Goal: Task Accomplishment & Management: Use online tool/utility

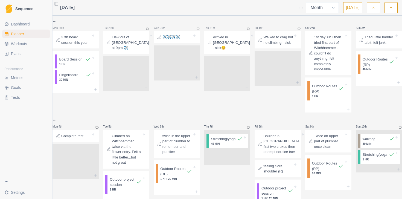
select select "month"
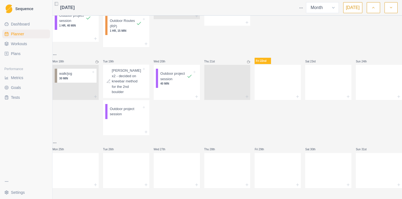
scroll to position [276, 0]
click at [127, 109] on p "Outdoor project session" at bounding box center [126, 111] width 32 height 11
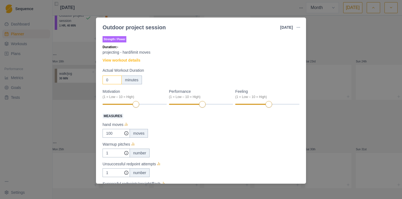
click at [111, 79] on input "0" at bounding box center [112, 79] width 19 height 9
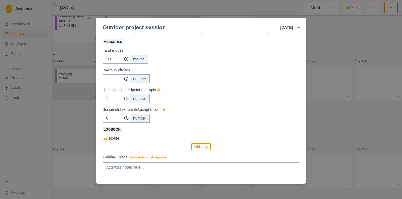
scroll to position [83, 0]
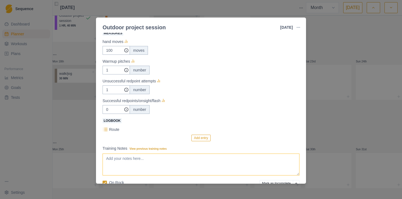
type input "80"
click at [171, 159] on textarea "Training Notes View previous training notes" at bounding box center [201, 164] width 197 height 22
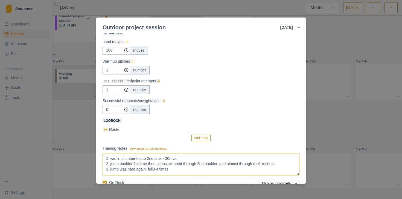
click at [154, 168] on textarea "1. w/u in plumber top to 2nd crux - 30mvs 2. jump boulder 1st time then almost …" at bounding box center [201, 164] width 197 height 22
click at [148, 170] on textarea "1. w/u in plumber top to 2nd crux - 30mvs 2. jump boulder 1st time then almost …" at bounding box center [201, 164] width 197 height 22
click at [282, 166] on textarea "1. w/u in plumber top to 2nd crux - 30mvs 2. jump boulder 1st time then almost …" at bounding box center [201, 164] width 197 height 22
click at [263, 167] on textarea "1. w/u in plumber top to 2nd crux - 30mvs 2. jump boulder 1st time then almost …" at bounding box center [201, 164] width 197 height 22
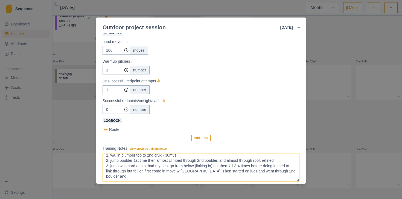
scroll to position [0, 0]
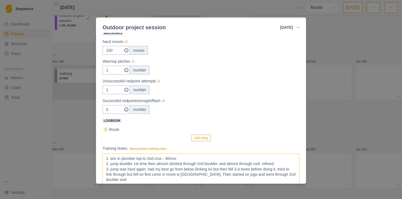
drag, startPoint x: 298, startPoint y: 174, endPoint x: 295, endPoint y: 201, distance: 27.0
click at [295, 199] on html "Sequence Dashboard Planner Workouts Plans Performance Metrics Goals Tests Setti…" at bounding box center [201, 99] width 402 height 199
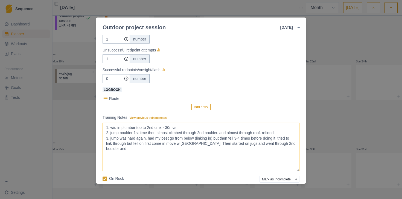
scroll to position [118, 0]
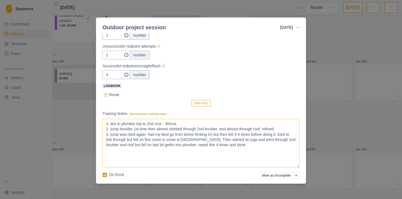
click at [188, 144] on textarea "1. w/u in plumber top to 2nd crux - 30mvs 2. jump boulder 1st time then almost …" at bounding box center [201, 143] width 197 height 49
click at [239, 147] on textarea "1. w/u in plumber top to 2nd crux - 30mvs 2. jump boulder 1st time then almost …" at bounding box center [201, 143] width 197 height 49
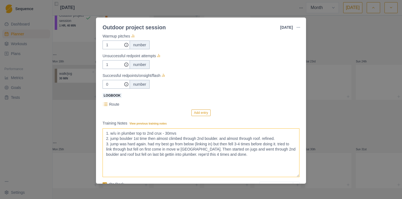
scroll to position [91, 0]
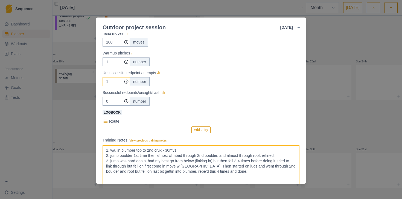
type textarea "1. w/u in plumber top to 2nd crux - 30mvs 2. jump boulder 1st time then almost …"
click at [109, 46] on input "1" at bounding box center [116, 42] width 27 height 9
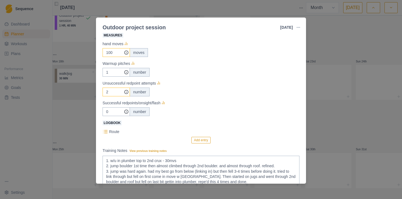
scroll to position [78, 0]
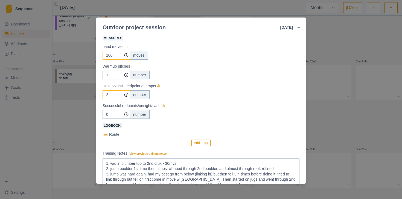
type input "2"
click at [115, 55] on input "100" at bounding box center [116, 55] width 27 height 9
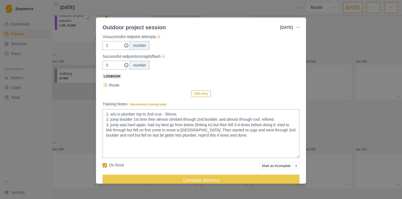
scroll to position [137, 0]
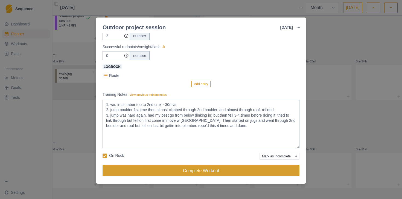
type input "130"
click at [166, 170] on button "Complete Workout" at bounding box center [201, 170] width 197 height 11
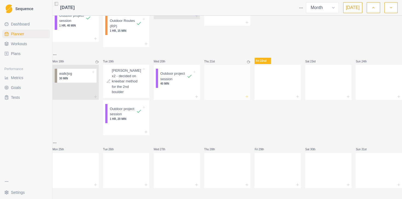
click at [246, 94] on icon at bounding box center [247, 96] width 4 height 4
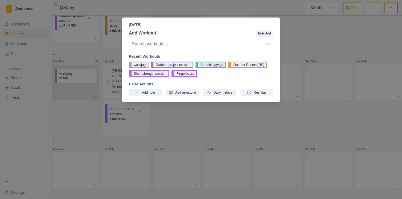
click at [213, 66] on button "Stretching/yoga" at bounding box center [211, 65] width 31 height 7
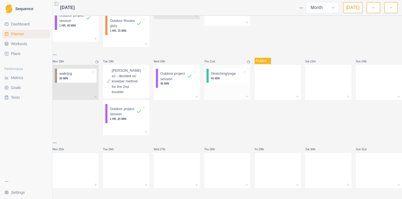
click at [222, 76] on p "45 MIN" at bounding box center [227, 78] width 32 height 4
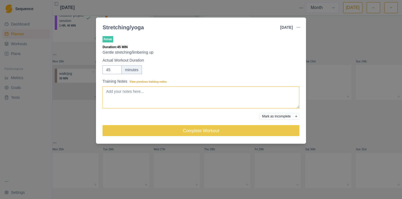
click at [193, 91] on textarea "Training Notes View previous training notes" at bounding box center [201, 97] width 197 height 22
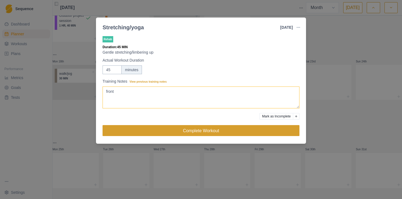
type textarea "front"
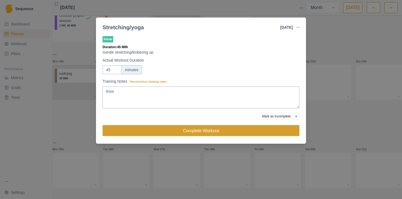
click at [208, 133] on button "Complete Workout" at bounding box center [201, 130] width 197 height 11
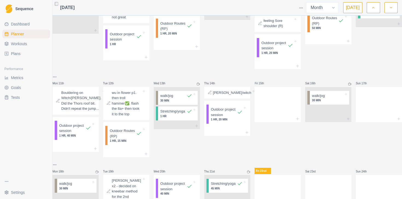
scroll to position [143, 0]
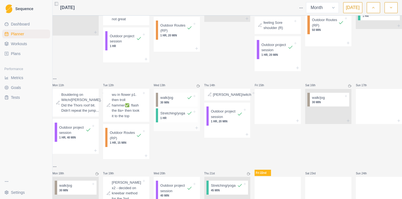
click at [179, 116] on p "Stretching/yoga" at bounding box center [172, 112] width 25 height 5
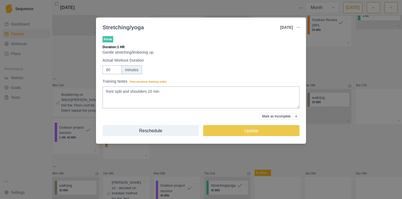
click at [195, 170] on div "Stretching/yoga [DATE] Link To Goal View Workout Metrics Edit Original Workout …" at bounding box center [201, 99] width 402 height 199
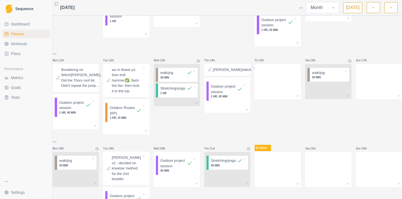
scroll to position [170, 0]
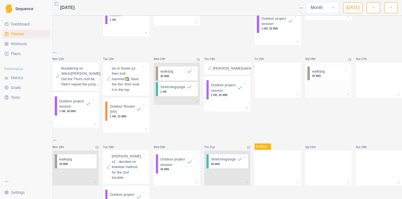
click at [346, 97] on icon at bounding box center [348, 94] width 4 height 4
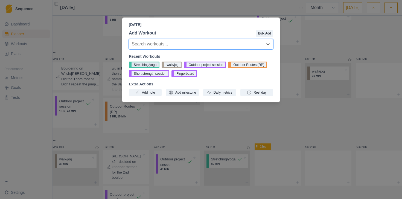
click at [152, 66] on button "Stretching/yoga" at bounding box center [144, 65] width 31 height 7
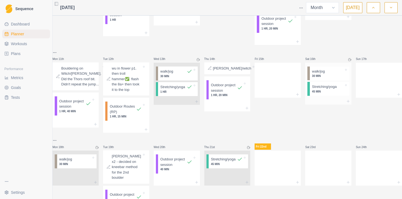
click at [326, 94] on p "45 MIN" at bounding box center [328, 91] width 32 height 4
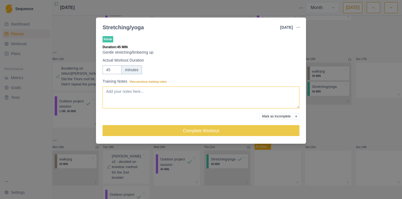
click at [225, 88] on textarea "Training Notes View previous training notes" at bounding box center [201, 97] width 197 height 22
type textarea "middle +15 min shoudker"
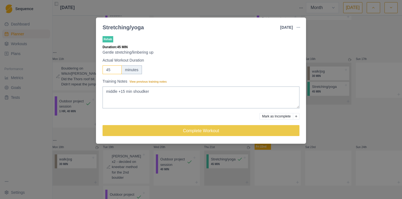
click at [110, 71] on input "45" at bounding box center [112, 69] width 19 height 9
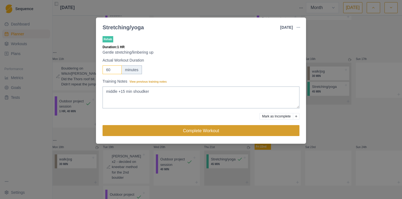
type input "60"
click at [147, 131] on button "Complete Workout" at bounding box center [201, 130] width 197 height 11
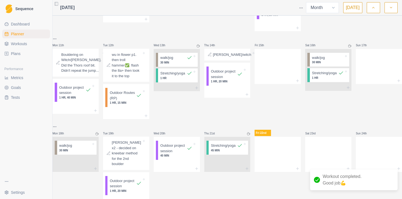
scroll to position [183, 0]
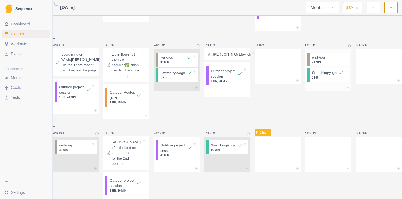
click at [326, 64] on p "30 MIN" at bounding box center [328, 62] width 32 height 4
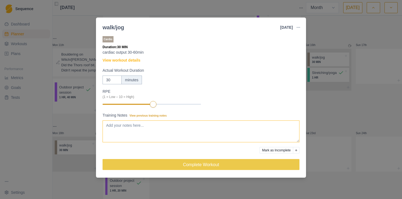
click at [173, 125] on textarea "Training Notes View previous training notes" at bounding box center [201, 131] width 197 height 22
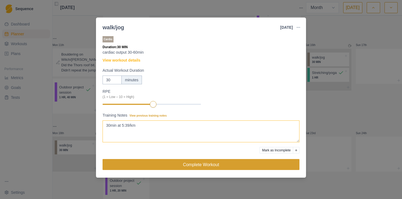
type textarea "30min at 5:39/km"
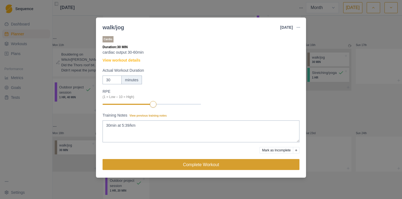
click at [176, 164] on button "Complete Workout" at bounding box center [201, 164] width 197 height 11
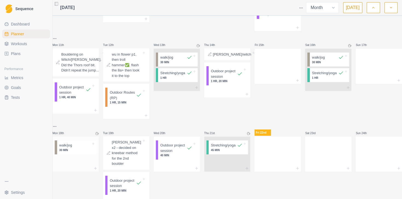
click at [78, 148] on div at bounding box center [81, 144] width 19 height 5
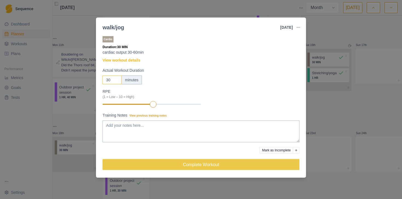
click at [112, 78] on input "30" at bounding box center [112, 79] width 19 height 9
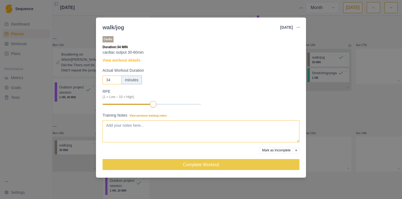
type input "34"
click at [138, 127] on textarea "Training Notes View previous training notes" at bounding box center [201, 131] width 197 height 22
click at [158, 126] on textarea "34min @" at bounding box center [201, 131] width 197 height 22
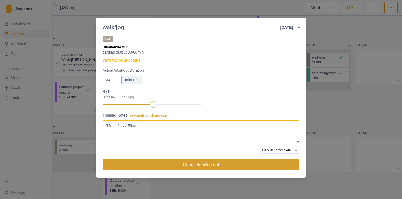
type textarea "34min @ 5:46/km"
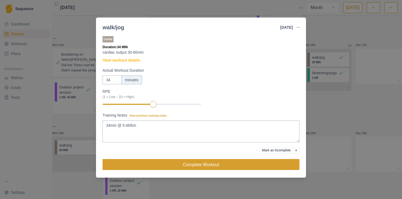
click at [167, 164] on button "Complete Workout" at bounding box center [201, 164] width 197 height 11
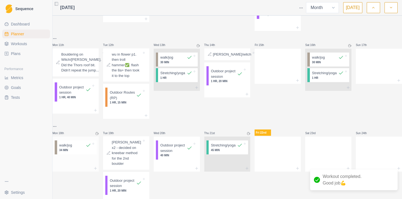
click at [73, 152] on p "34 MIN" at bounding box center [75, 150] width 32 height 4
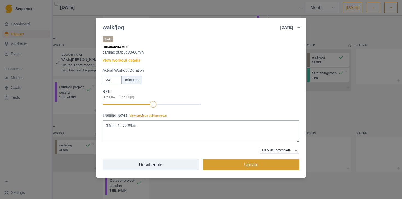
click at [222, 163] on button "Update" at bounding box center [251, 164] width 96 height 11
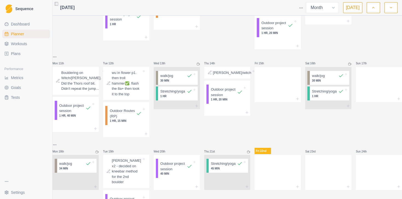
scroll to position [160, 0]
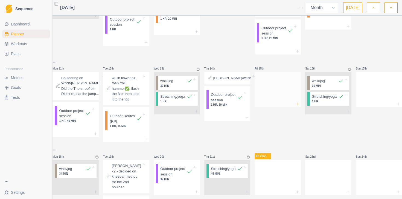
click at [296, 106] on icon at bounding box center [297, 104] width 4 height 4
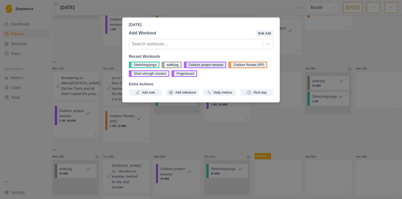
click at [215, 66] on button "Outdoor project session" at bounding box center [205, 65] width 43 height 7
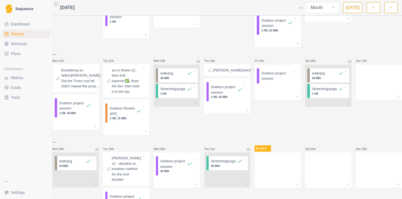
scroll to position [171, 0]
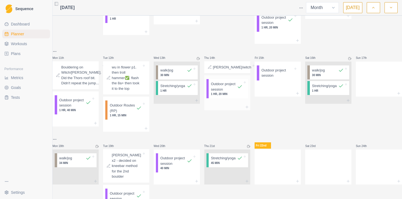
click at [226, 92] on p "Outdoor project session" at bounding box center [224, 86] width 26 height 11
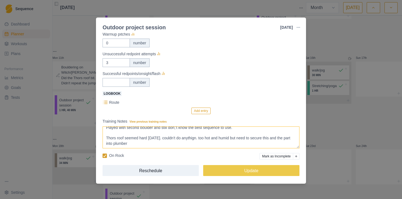
scroll to position [20, 0]
click at [327, 154] on div "Outdoor project session [DATE] Link To Goal View Workout Metrics Edit Original …" at bounding box center [201, 99] width 402 height 199
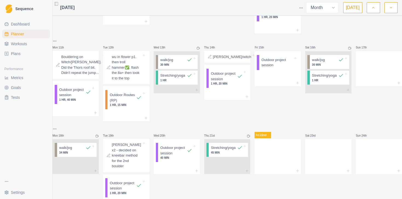
scroll to position [182, 0]
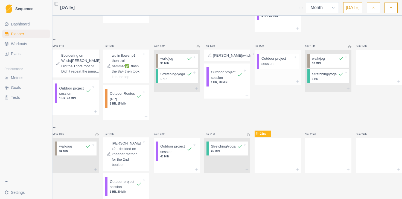
click at [282, 66] on p "Outdoor project session" at bounding box center [277, 61] width 32 height 11
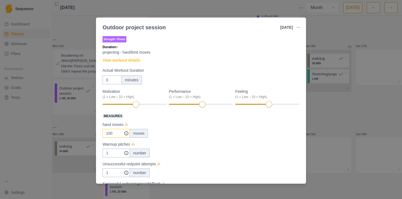
click at [116, 133] on input "100" at bounding box center [116, 133] width 27 height 9
type input "60"
click at [114, 138] on input "1" at bounding box center [116, 133] width 27 height 9
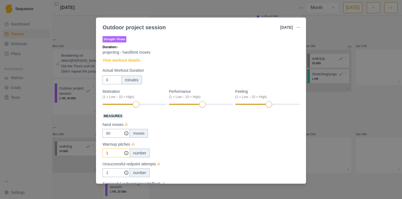
click at [114, 138] on input "1" at bounding box center [116, 133] width 27 height 9
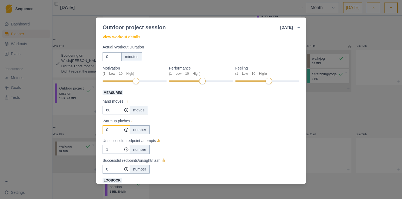
scroll to position [26, 0]
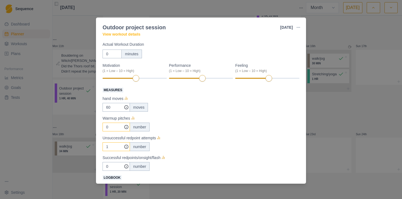
type input "0"
click at [110, 112] on input "1" at bounding box center [116, 107] width 27 height 9
type input "2"
drag, startPoint x: 112, startPoint y: 53, endPoint x: 100, endPoint y: 55, distance: 12.5
click at [100, 55] on div "Strength / Power Duration: - projecting - hard/limit moves View workout details…" at bounding box center [201, 108] width 210 height 151
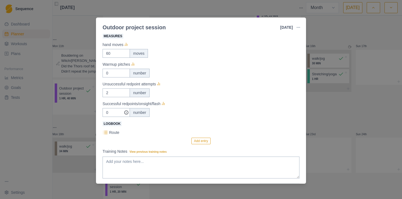
scroll to position [82, 0]
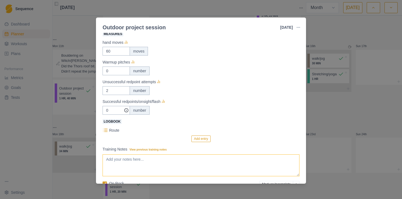
type input "50"
click at [141, 161] on textarea "Training Notes View previous training notes" at bounding box center [201, 165] width 197 height 22
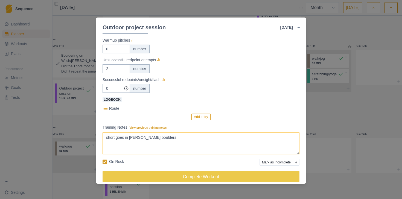
scroll to position [110, 0]
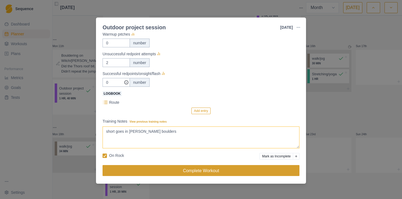
type textarea "short goes in [PERSON_NAME] boulders"
click at [178, 168] on button "Complete Workout" at bounding box center [201, 170] width 197 height 11
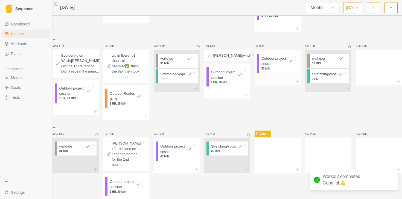
click at [273, 66] on p "Outdoor project session" at bounding box center [274, 61] width 26 height 11
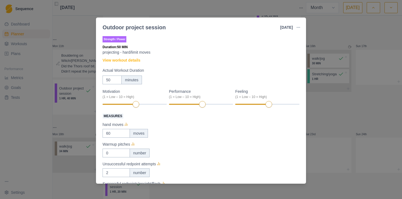
click at [380, 78] on div "Outdoor project session [DATE] Link To Goal View Workout Metrics Edit Original …" at bounding box center [201, 99] width 402 height 199
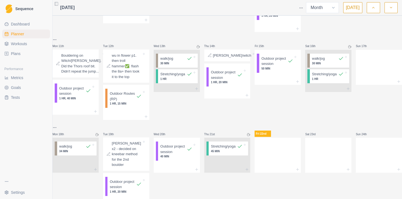
click at [380, 78] on div at bounding box center [379, 66] width 46 height 24
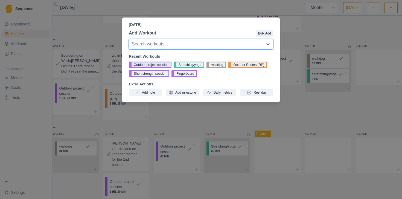
click at [156, 65] on button "Outdoor project session" at bounding box center [150, 65] width 43 height 7
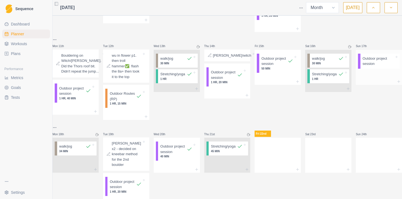
click at [379, 66] on p "Outdoor project session" at bounding box center [379, 61] width 32 height 11
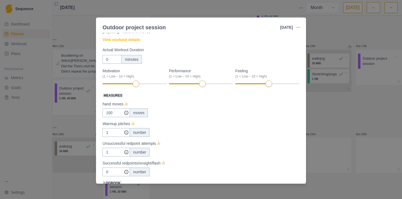
scroll to position [24, 0]
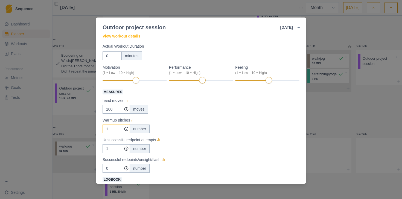
drag, startPoint x: 111, startPoint y: 128, endPoint x: 99, endPoint y: 129, distance: 11.8
click at [99, 129] on div "Strength / Power Duration: - projecting - hard/limit moves View workout details…" at bounding box center [201, 108] width 210 height 151
type input "0"
drag, startPoint x: 110, startPoint y: 148, endPoint x: 97, endPoint y: 149, distance: 13.2
click at [97, 149] on div "Strength / Power Duration: - projecting - hard/limit moves View workout details…" at bounding box center [201, 108] width 210 height 151
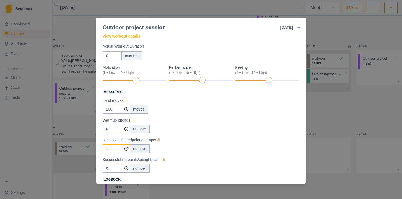
type input "2"
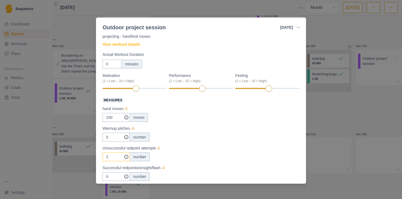
scroll to position [0, 0]
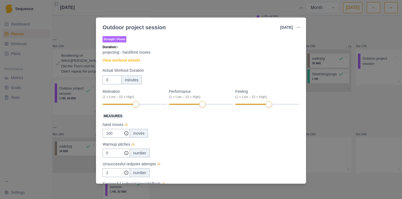
click at [351, 115] on div "Outdoor project session [DATE] Link To Goal View Workout Metrics Edit Original …" at bounding box center [201, 99] width 402 height 199
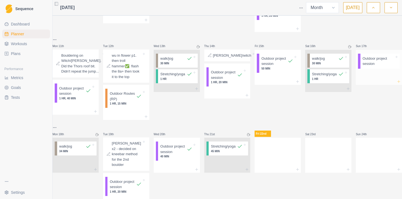
click at [397, 84] on icon at bounding box center [399, 81] width 4 height 4
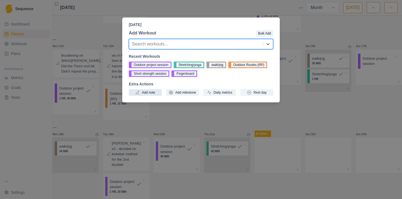
click at [152, 94] on button "Add note" at bounding box center [145, 92] width 33 height 7
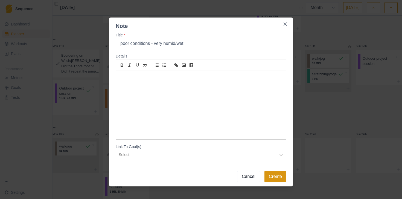
type input "poor conditions - very humid/wet"
click at [273, 176] on button "Create" at bounding box center [275, 176] width 22 height 11
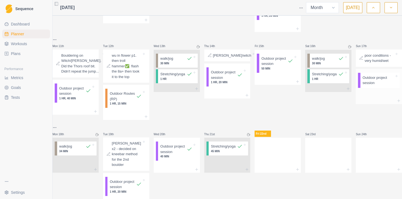
click at [371, 86] on p "Outdoor project session" at bounding box center [379, 80] width 32 height 11
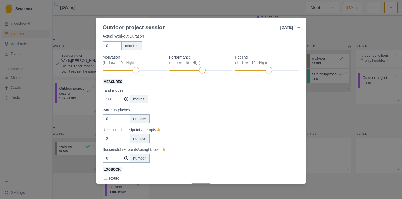
scroll to position [35, 0]
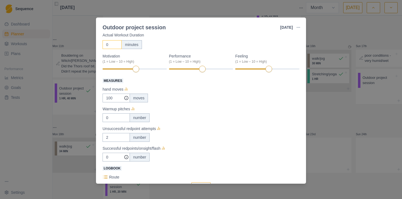
click at [113, 45] on input "0" at bounding box center [112, 44] width 19 height 9
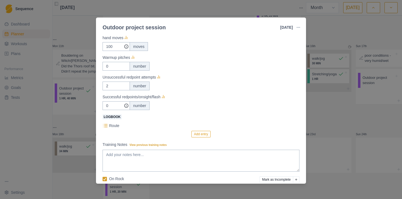
scroll to position [110, 0]
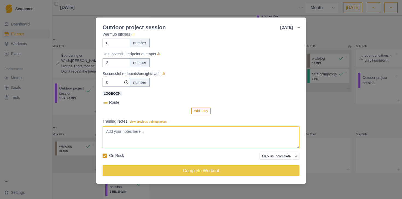
type input "70"
click at [159, 135] on textarea "Training Notes View previous training notes" at bounding box center [201, 137] width 197 height 22
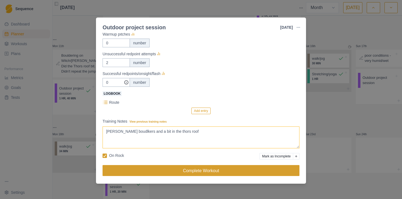
type textarea "[PERSON_NAME] boudlkers and a bit in the thors roof"
click at [168, 173] on button "Complete Workout" at bounding box center [201, 170] width 197 height 11
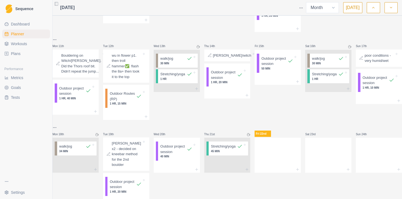
click at [24, 79] on link "Metrics" at bounding box center [26, 77] width 48 height 9
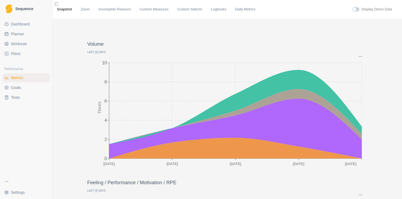
click at [98, 53] on span "30" at bounding box center [96, 52] width 3 height 3
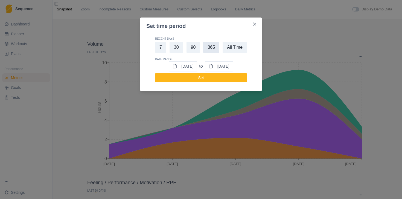
click at [208, 46] on button "365" at bounding box center [211, 47] width 16 height 11
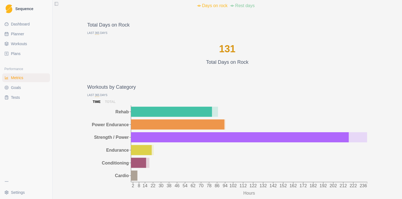
scroll to position [435, 0]
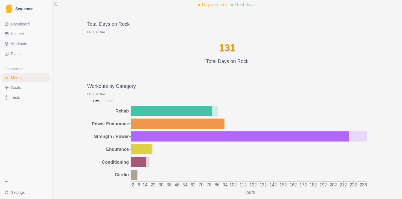
click at [99, 32] on span "365" at bounding box center [97, 32] width 5 height 3
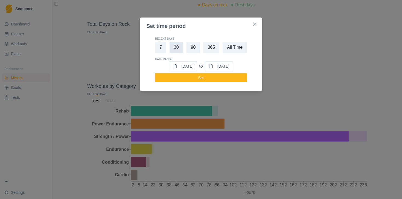
click at [176, 48] on button "30" at bounding box center [177, 47] width 14 height 11
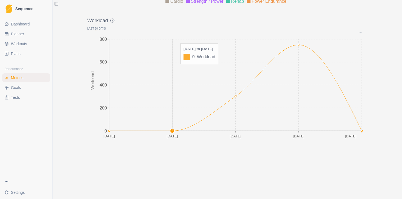
scroll to position [738, 0]
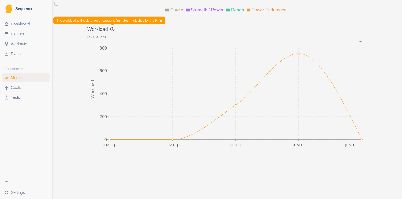
click at [113, 30] on icon at bounding box center [112, 29] width 4 height 4
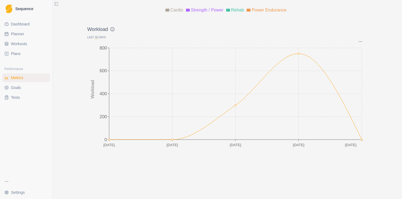
click at [112, 28] on icon at bounding box center [112, 29] width 4 height 4
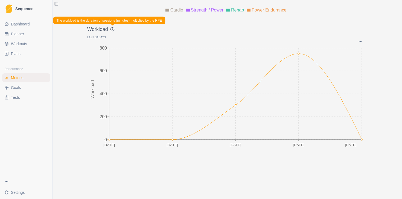
click at [112, 28] on icon at bounding box center [112, 29] width 4 height 4
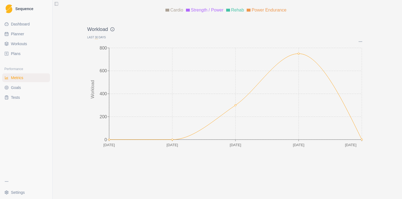
click at [112, 28] on icon at bounding box center [112, 29] width 4 height 4
